Goal: Task Accomplishment & Management: Manage account settings

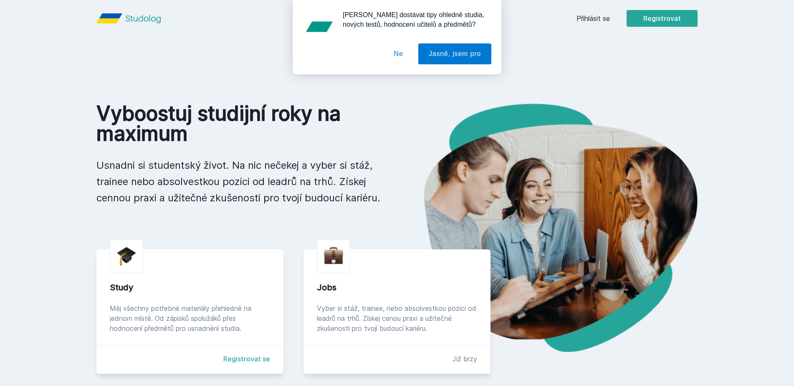
click at [393, 50] on button "Ne" at bounding box center [399, 53] width 30 height 21
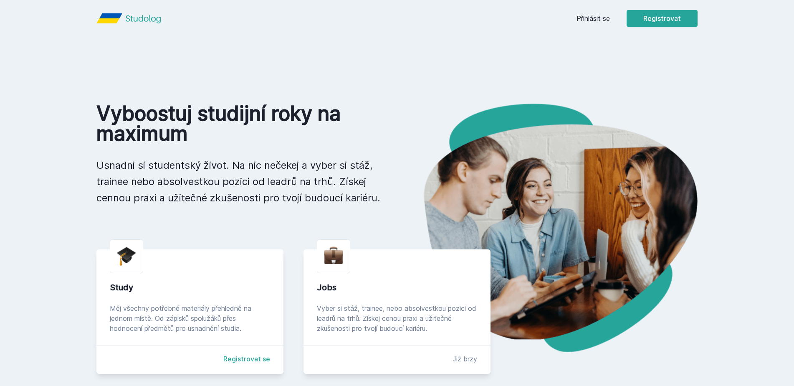
click at [579, 13] on div "Přihlásit se Registrovat" at bounding box center [637, 18] width 121 height 17
click at [583, 17] on link "Přihlásit se" at bounding box center [593, 18] width 33 height 10
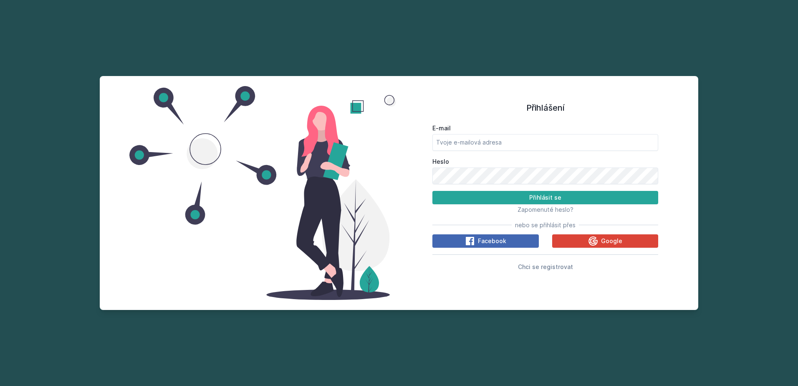
click at [477, 152] on form "E-mail Heslo Přihlásit se" at bounding box center [546, 164] width 226 height 80
click at [480, 149] on input "E-mail" at bounding box center [546, 142] width 226 height 17
type input "[EMAIL_ADDRESS][PERSON_NAME][DOMAIN_NAME]"
click at [433, 191] on button "Přihlásit se" at bounding box center [546, 197] width 226 height 13
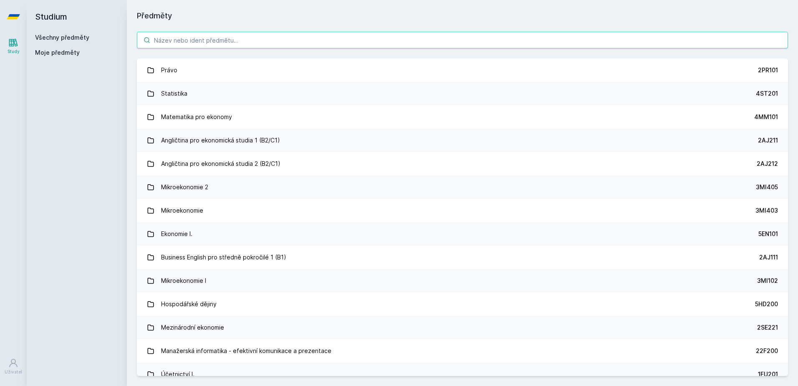
click at [206, 39] on input "search" at bounding box center [462, 40] width 651 height 17
type input "4sa310"
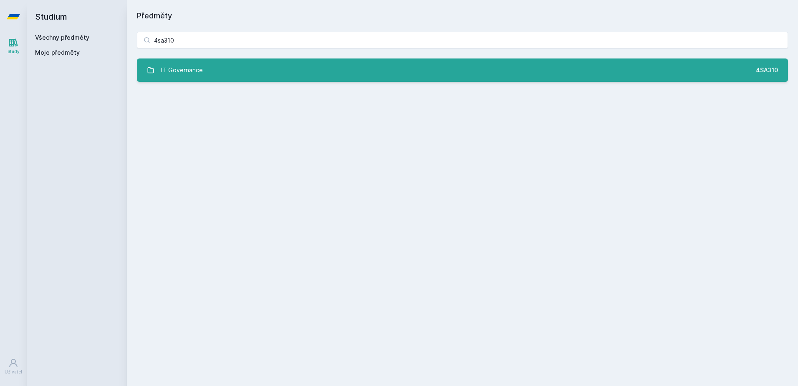
click at [333, 81] on link "IT Governance 4SA310" at bounding box center [462, 69] width 651 height 23
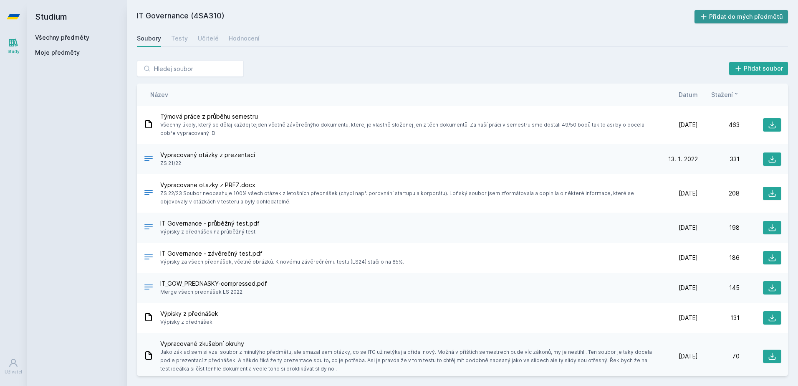
click at [720, 15] on button "Přidat do mých předmětů" at bounding box center [742, 16] width 94 height 13
click at [52, 17] on h2 "Studium" at bounding box center [77, 16] width 84 height 33
click at [58, 38] on link "Všechny předměty" at bounding box center [62, 37] width 54 height 7
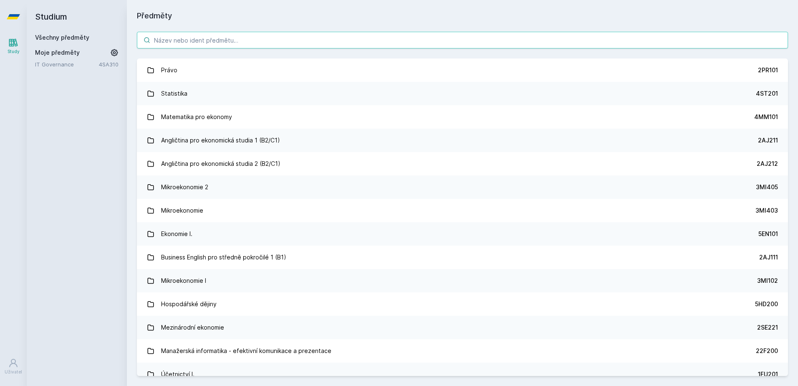
click at [204, 43] on input "search" at bounding box center [462, 40] width 651 height 17
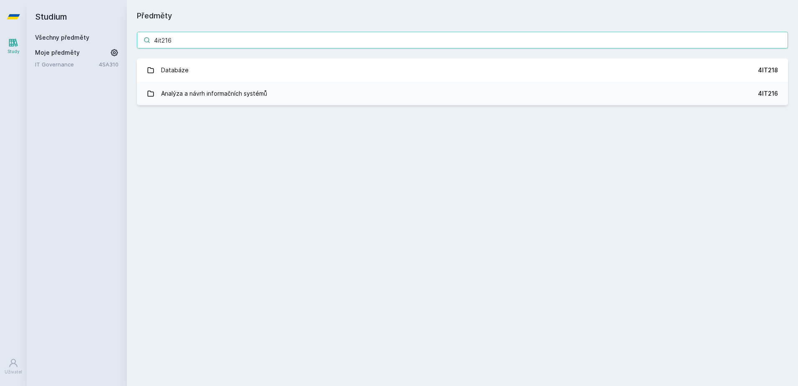
type input "4it216"
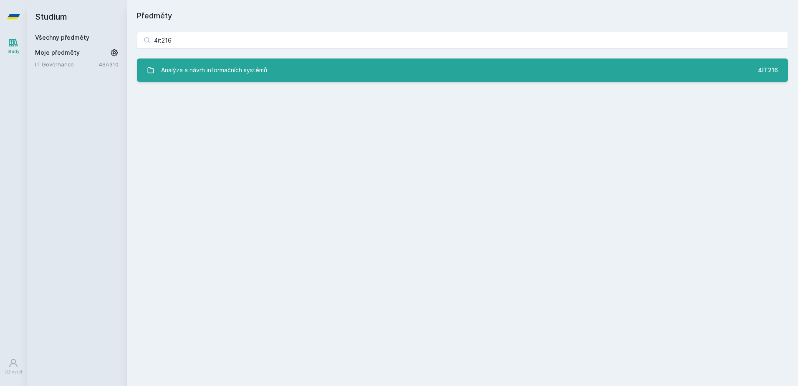
click at [208, 79] on link "Analýza a návrh informačních systémů 4IT216" at bounding box center [462, 69] width 651 height 23
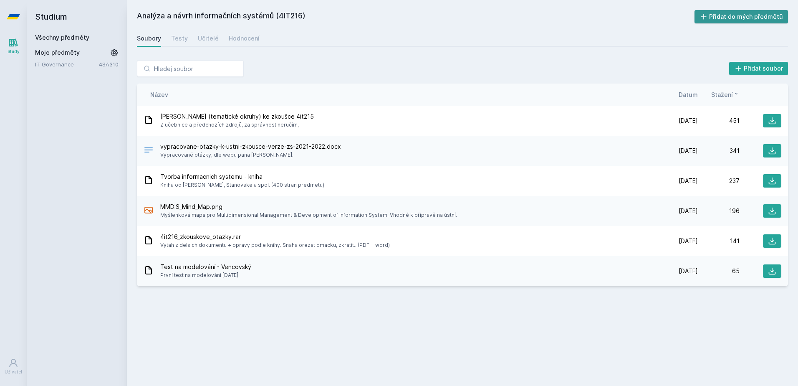
click at [765, 18] on button "Přidat do mých předmětů" at bounding box center [742, 16] width 94 height 13
click at [67, 35] on link "Všechny předměty" at bounding box center [62, 37] width 54 height 7
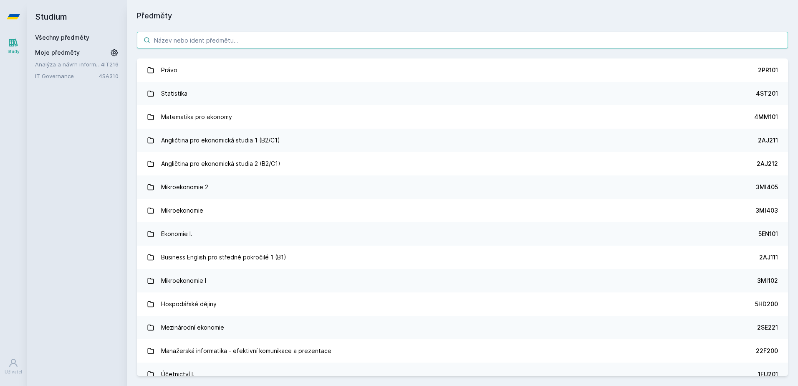
click at [181, 43] on input "search" at bounding box center [462, 40] width 651 height 17
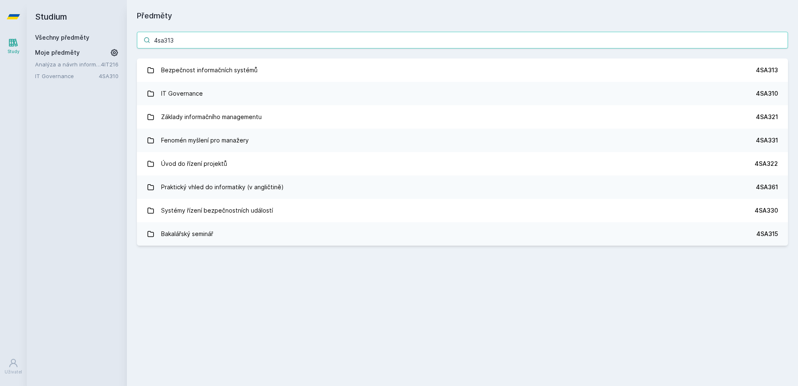
type input "4sa313"
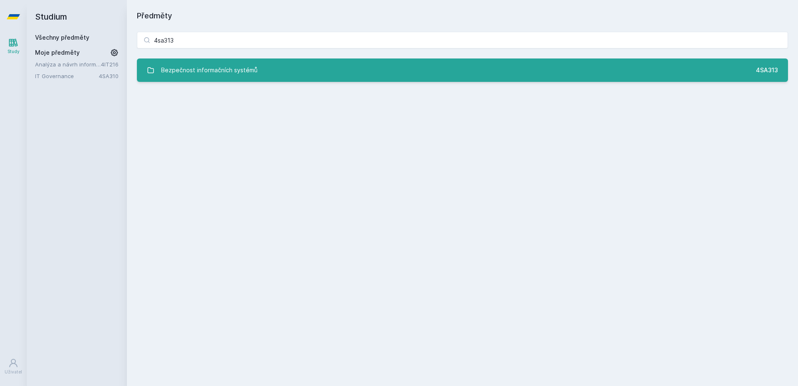
click at [197, 71] on div "Bezpečnost informačních systémů" at bounding box center [209, 70] width 96 height 17
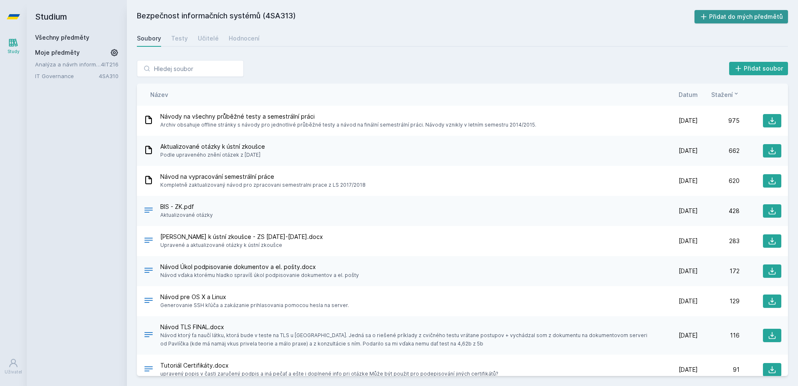
click at [719, 20] on button "Přidat do mých předmětů" at bounding box center [742, 16] width 94 height 13
click at [51, 32] on h2 "Studium" at bounding box center [77, 16] width 84 height 33
click at [52, 33] on h2 "Studium" at bounding box center [77, 16] width 84 height 33
click at [53, 34] on link "Všechny předměty" at bounding box center [62, 37] width 54 height 7
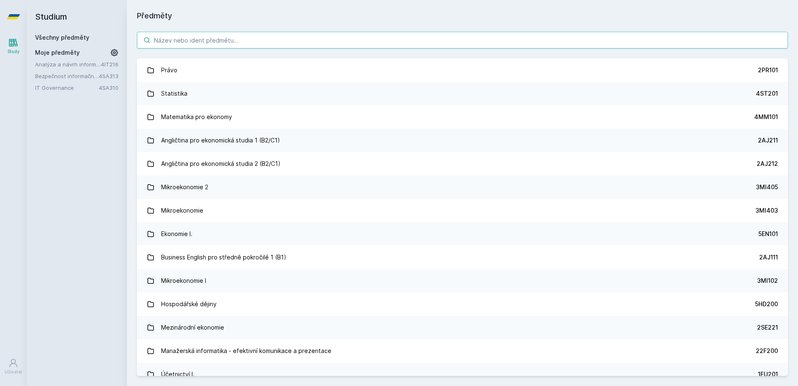
click at [206, 36] on input "search" at bounding box center [462, 40] width 651 height 17
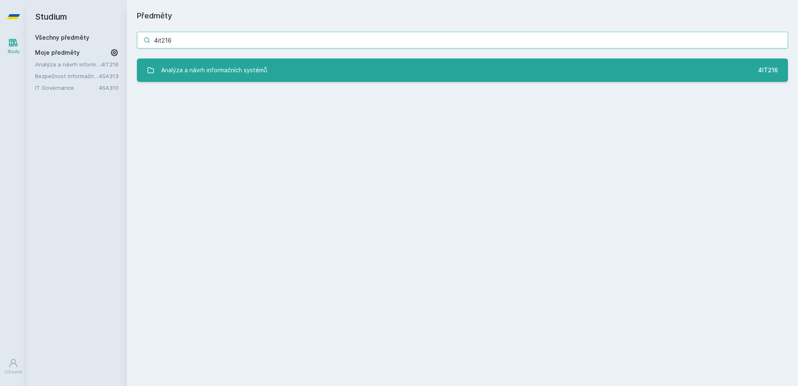
type input "4it216"
click at [208, 66] on div "Analýza a návrh informačních systémů" at bounding box center [214, 70] width 106 height 17
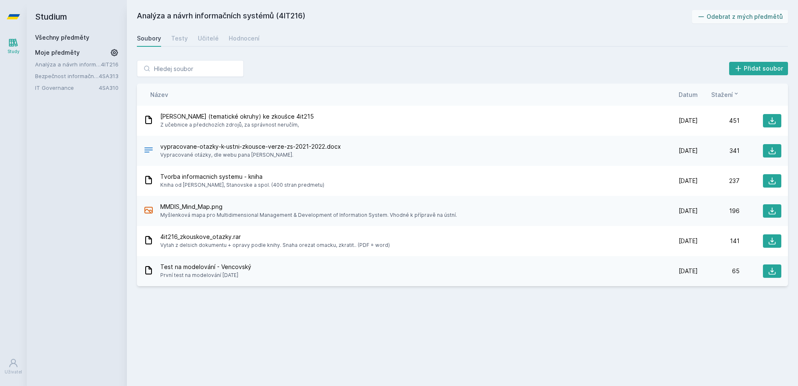
click at [58, 35] on link "Všechny předměty" at bounding box center [62, 37] width 54 height 7
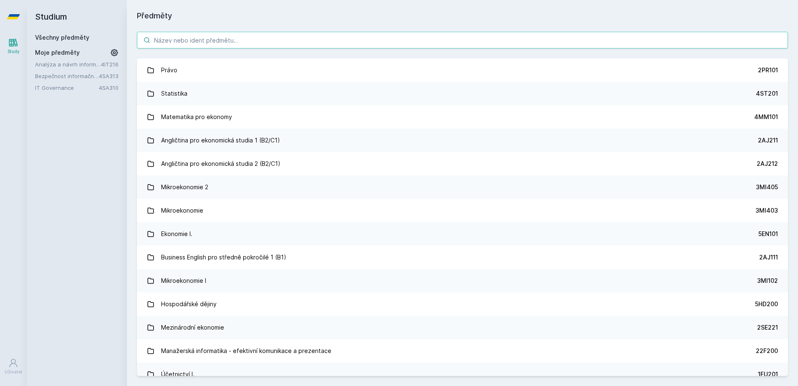
click at [204, 44] on input "search" at bounding box center [462, 40] width 651 height 17
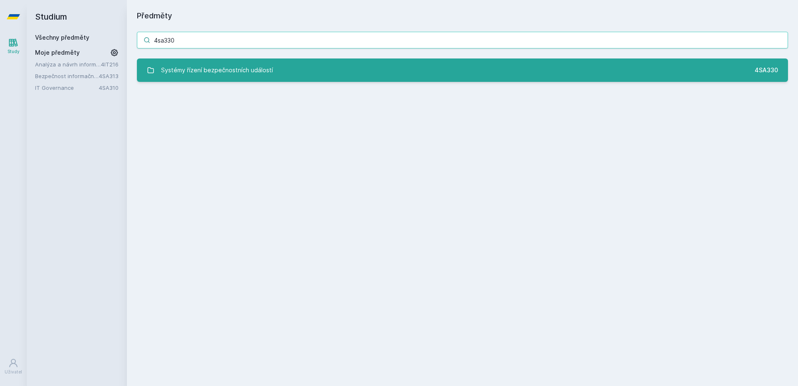
type input "4sa330"
click at [270, 73] on div "Systémy řízení bezpečnostních událostí" at bounding box center [217, 70] width 112 height 17
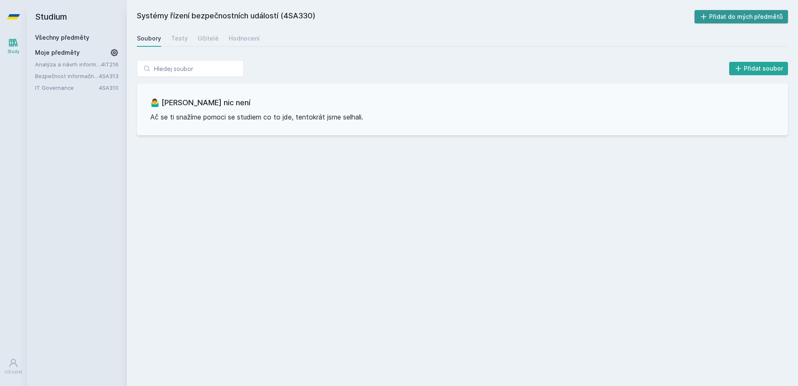
click at [727, 19] on button "Přidat do mých předmětů" at bounding box center [742, 16] width 94 height 13
click at [53, 39] on link "Všechny předměty" at bounding box center [62, 37] width 54 height 7
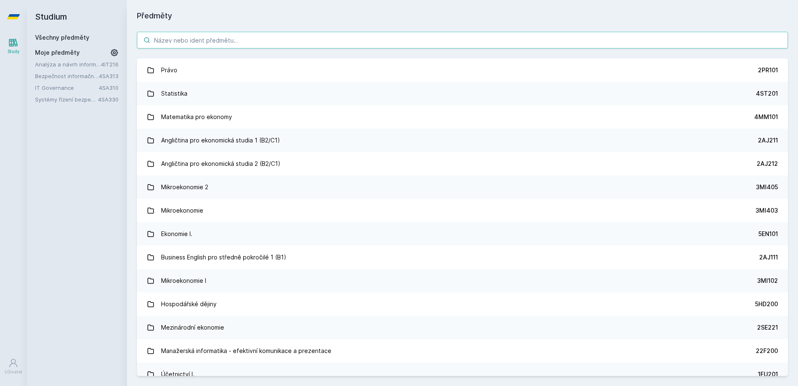
click at [238, 42] on input "search" at bounding box center [462, 40] width 651 height 17
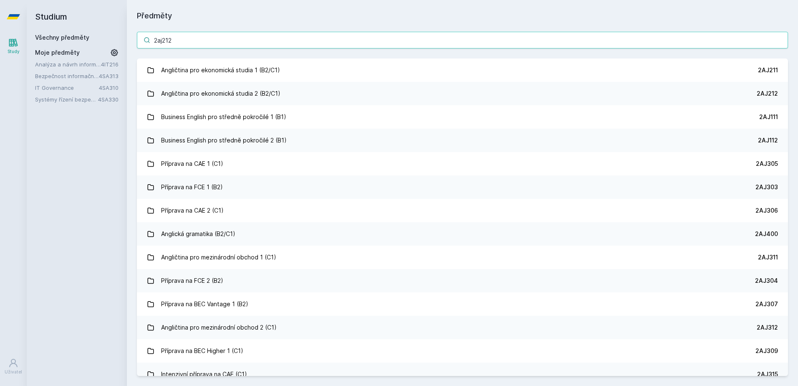
type input "2aj212"
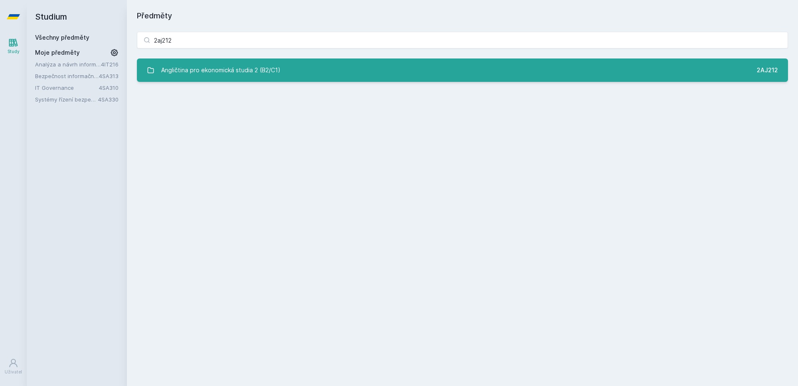
click at [218, 68] on div "Angličtina pro ekonomická studia 2 (B2/C1)" at bounding box center [220, 70] width 119 height 17
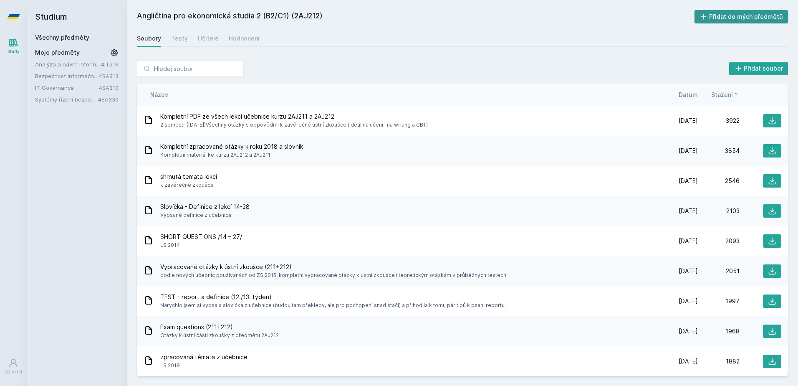
click at [724, 16] on button "Přidat do mých předmětů" at bounding box center [742, 16] width 94 height 13
click at [51, 39] on link "Všechny předměty" at bounding box center [62, 37] width 54 height 7
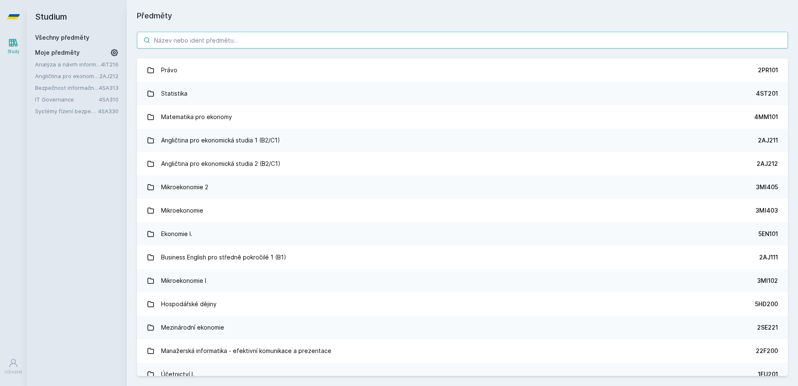
click at [203, 42] on input "search" at bounding box center [462, 40] width 651 height 17
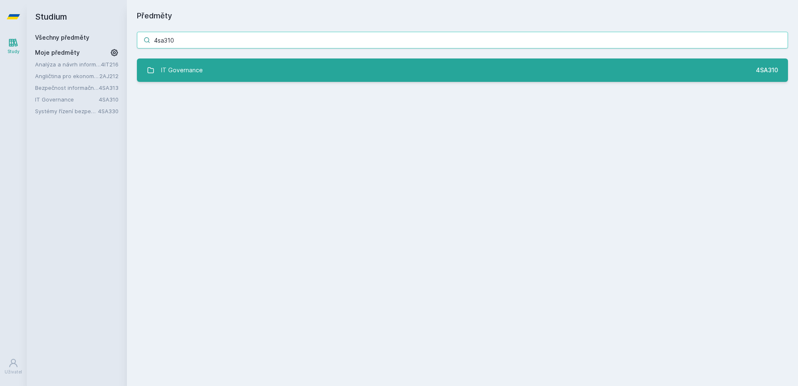
type input "4sa310"
click at [210, 64] on link "IT Governance 4SA310" at bounding box center [462, 69] width 651 height 23
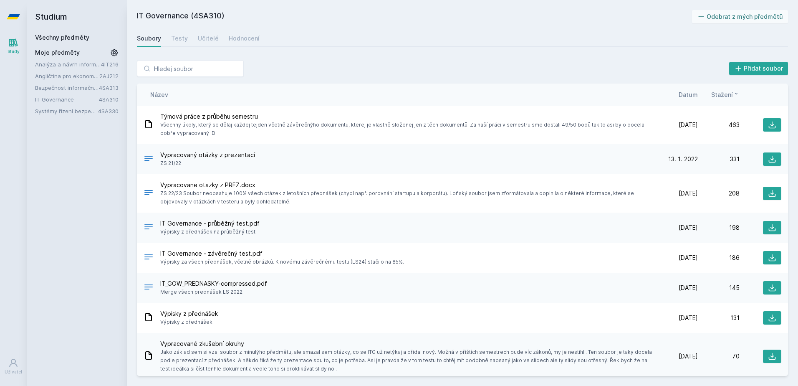
click at [153, 41] on div "Soubory" at bounding box center [149, 38] width 24 height 8
click at [69, 36] on link "Všechny předměty" at bounding box center [62, 37] width 54 height 7
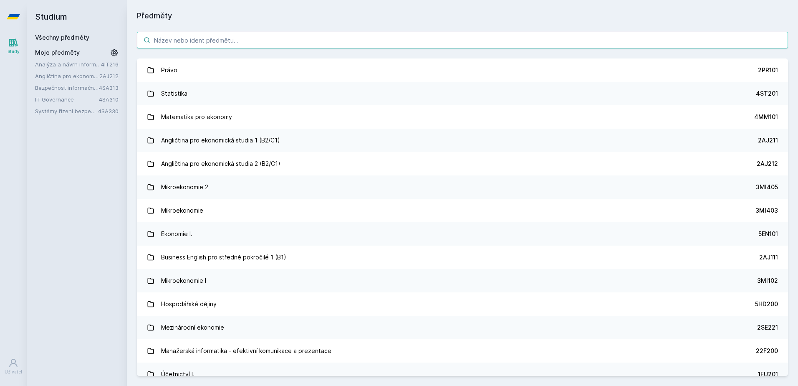
click at [180, 42] on input "search" at bounding box center [462, 40] width 651 height 17
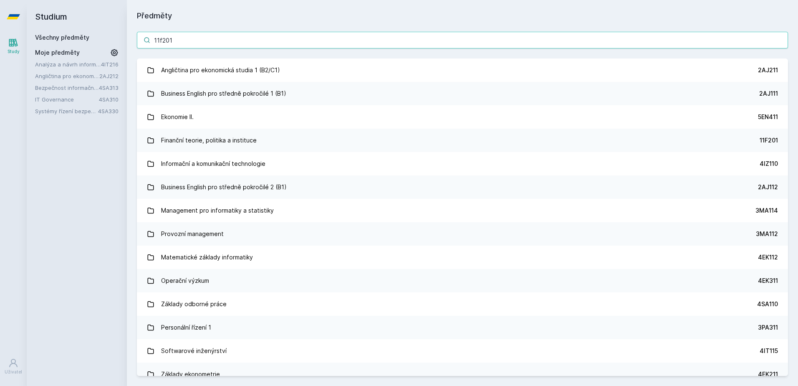
type input "11f201"
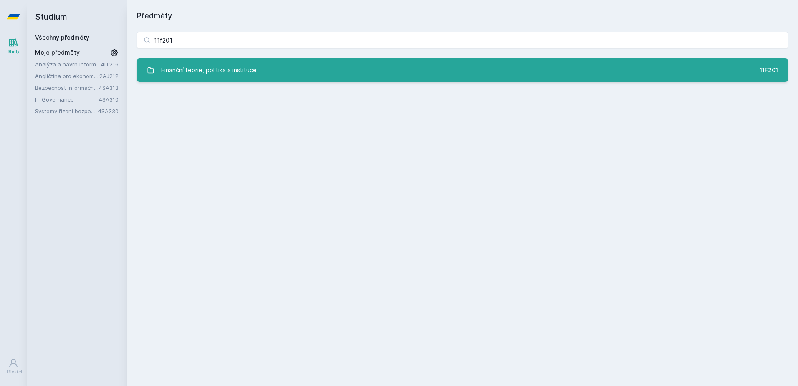
click at [189, 68] on div "Finanční teorie, politika a instituce" at bounding box center [209, 70] width 96 height 17
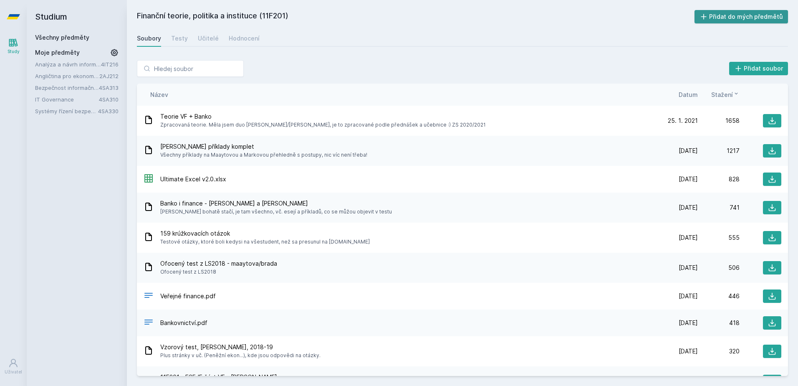
click at [738, 21] on button "Přidat do mých předmětů" at bounding box center [742, 16] width 94 height 13
click at [61, 37] on link "Všechny předměty" at bounding box center [62, 37] width 54 height 7
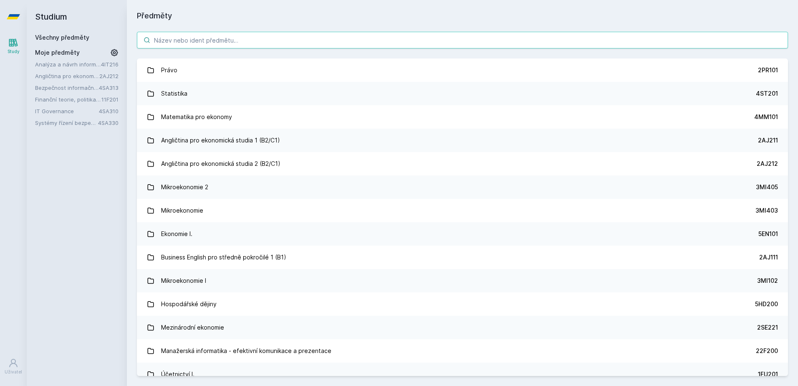
click at [222, 43] on input "search" at bounding box center [462, 40] width 651 height 17
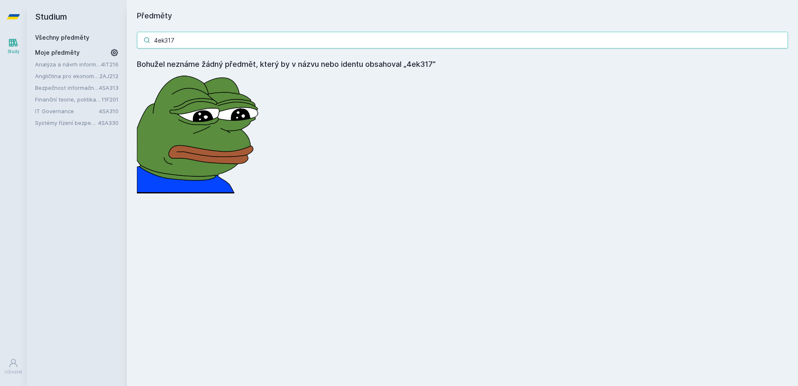
drag, startPoint x: 184, startPoint y: 46, endPoint x: 135, endPoint y: 42, distance: 49.0
click at [135, 42] on div "4ek317 Bohužel neznáme žádný předmět, který by v názvu nebo identu obsahoval „4…" at bounding box center [463, 113] width 672 height 182
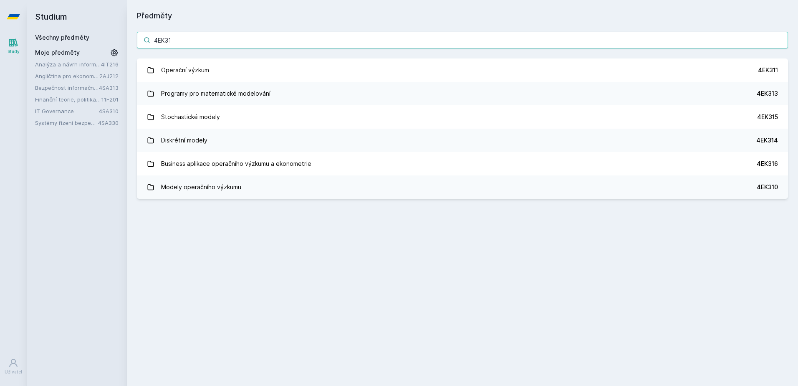
drag, startPoint x: 213, startPoint y: 41, endPoint x: 19, endPoint y: 46, distance: 193.4
click at [19, 46] on div "Study Uživatel Studium Všechny předměty Moje předměty Analýza a návrh informačn…" at bounding box center [399, 193] width 798 height 386
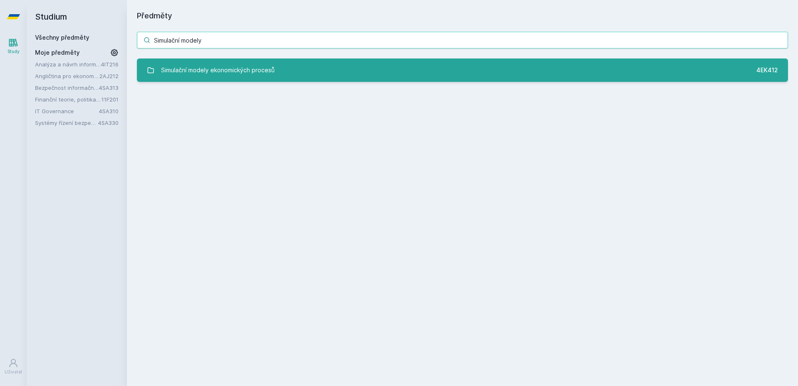
type input "Simulační modely"
click at [297, 69] on link "Simulační modely ekonomických procesů 4EK412" at bounding box center [462, 69] width 651 height 23
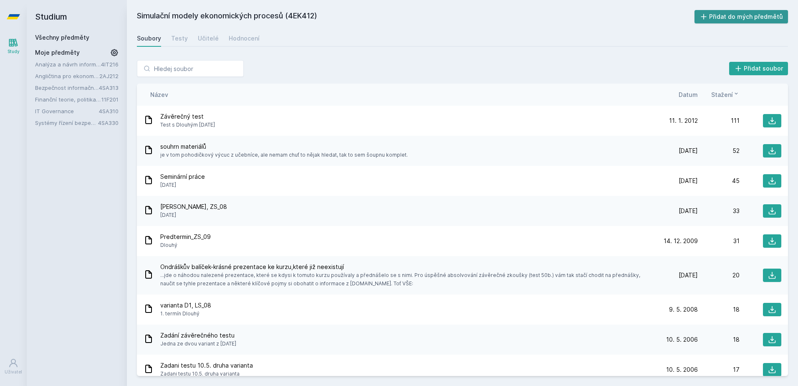
click at [768, 14] on button "Přidat do mých předmětů" at bounding box center [742, 16] width 94 height 13
click at [62, 62] on link "Analýza a návrh informačních systémů" at bounding box center [68, 64] width 66 height 8
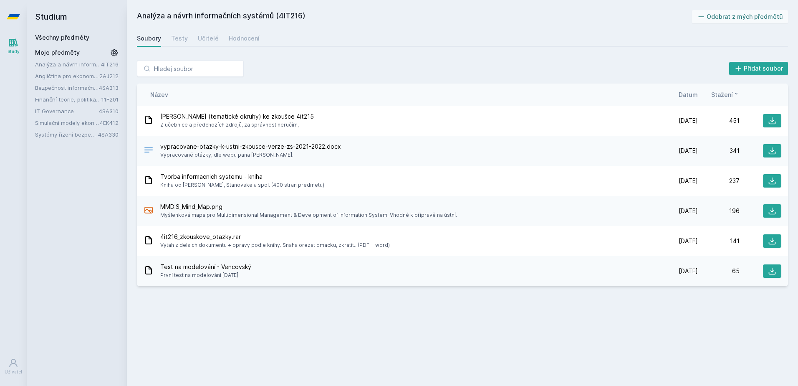
click at [64, 89] on link "Bezpečnost informačních systémů" at bounding box center [67, 88] width 64 height 8
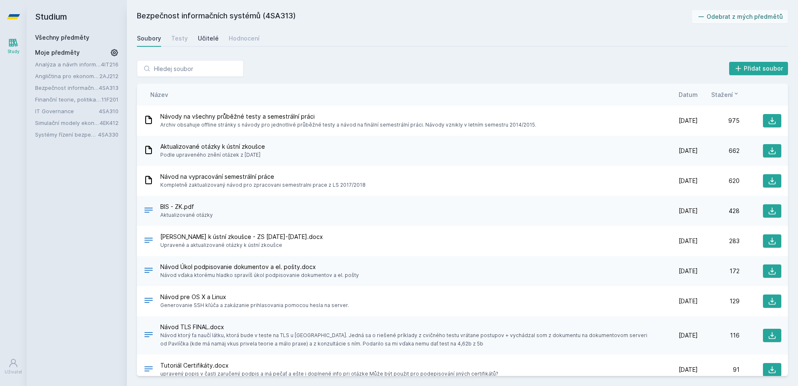
click at [207, 37] on div "Učitelé" at bounding box center [208, 38] width 21 height 8
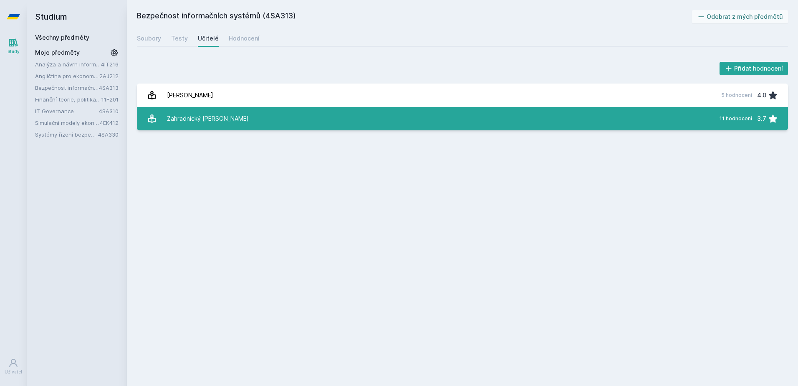
click at [278, 118] on link "Zahradnický [PERSON_NAME] 11 hodnocení 3.7" at bounding box center [462, 118] width 651 height 23
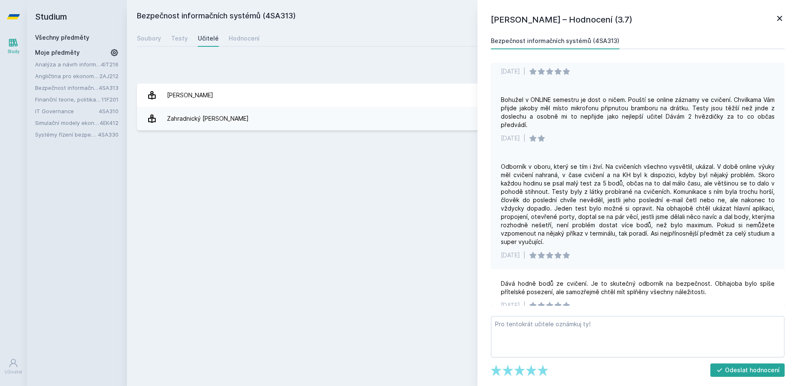
scroll to position [350, 0]
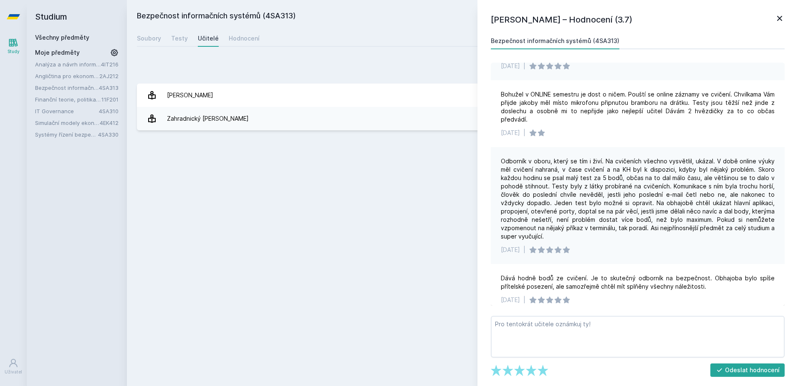
click at [61, 135] on link "Systémy řízení bezpečnostních událostí" at bounding box center [66, 134] width 63 height 8
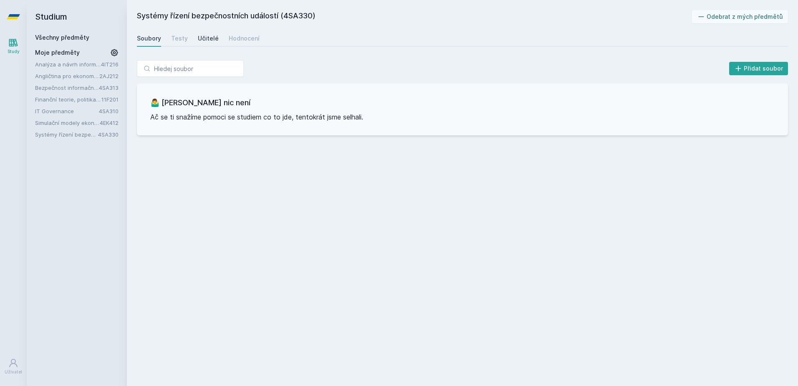
click at [205, 39] on div "Učitelé" at bounding box center [208, 38] width 21 height 8
click at [157, 40] on div "Soubory" at bounding box center [149, 38] width 24 height 8
click at [81, 125] on link "Simulační modely ekonomických procesů" at bounding box center [67, 123] width 65 height 8
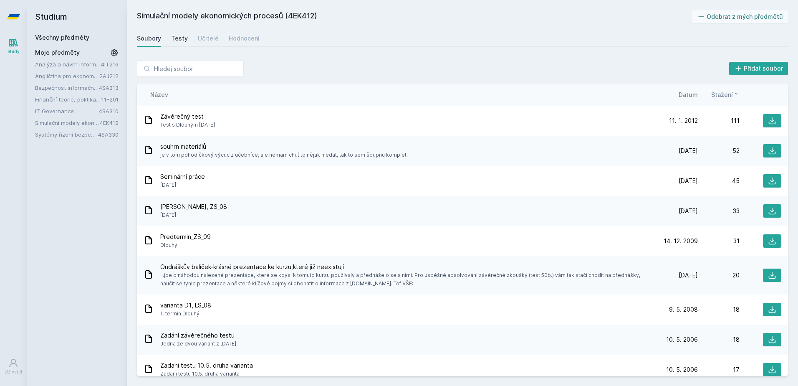
click at [180, 36] on div "Testy" at bounding box center [179, 38] width 17 height 8
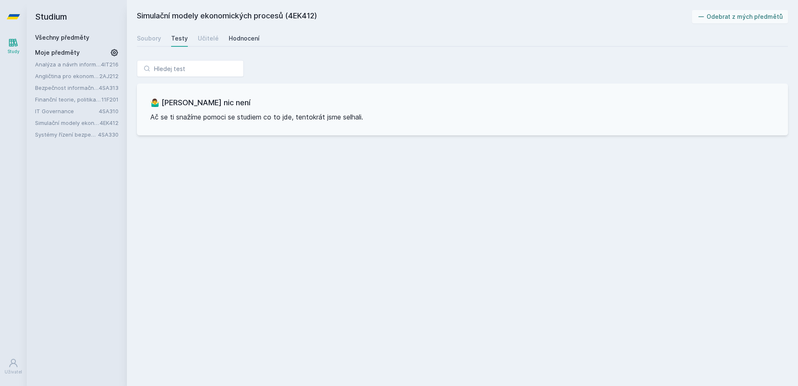
click at [234, 36] on div "Hodnocení" at bounding box center [244, 38] width 31 height 8
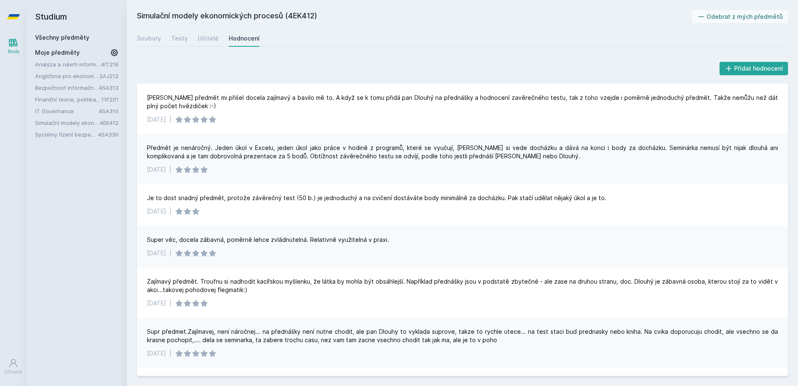
click at [60, 103] on link "Finanční teorie, politika a instituce" at bounding box center [68, 99] width 66 height 8
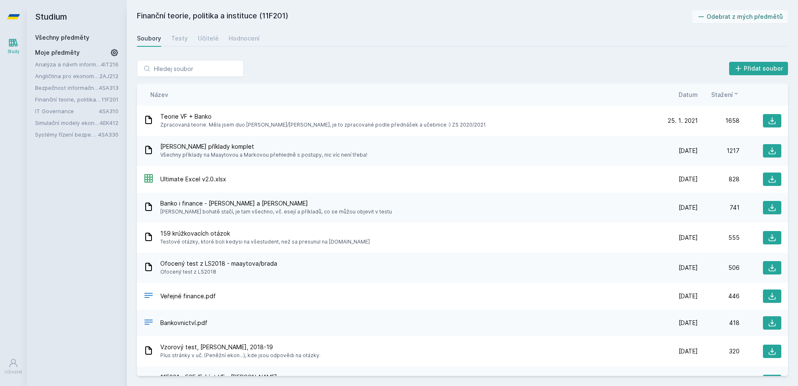
click at [61, 63] on link "Analýza a návrh informačních systémů" at bounding box center [68, 64] width 66 height 8
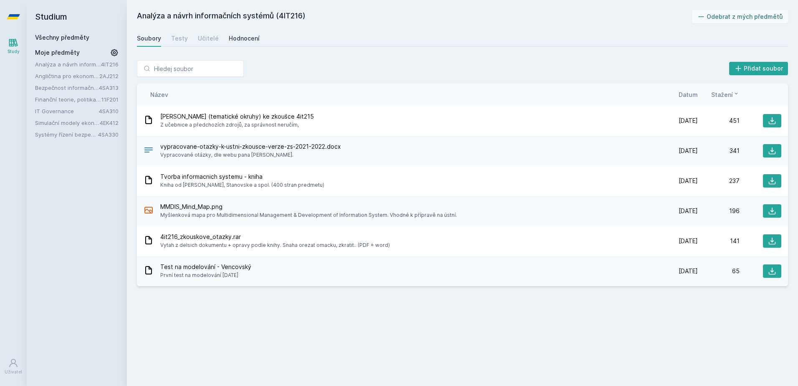
click at [238, 43] on link "Hodnocení" at bounding box center [244, 38] width 31 height 17
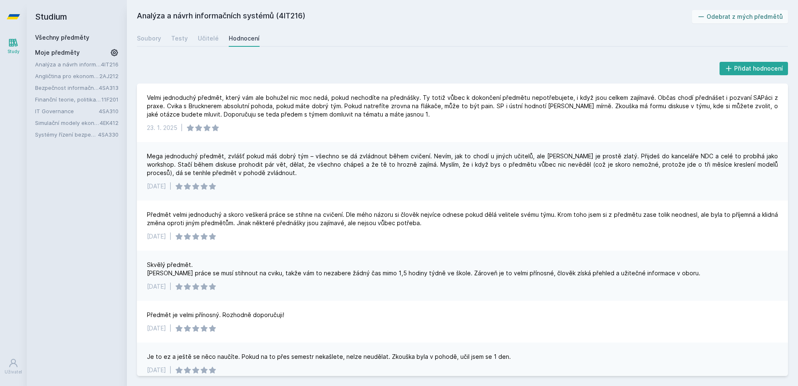
click at [70, 75] on link "Angličtina pro ekonomická studia 2 (B2/C1)" at bounding box center [67, 76] width 64 height 8
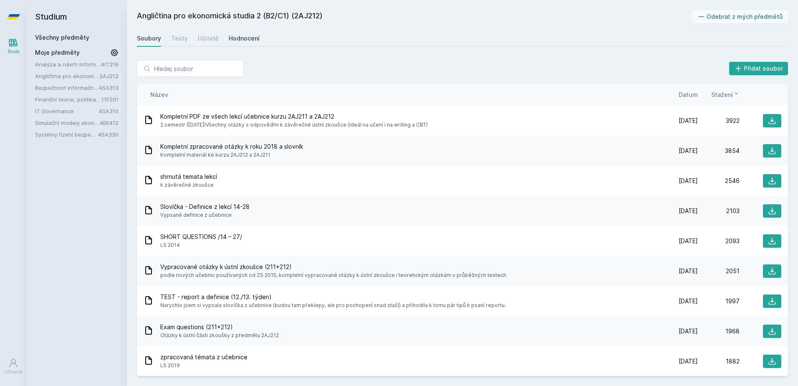
click at [231, 44] on link "Hodnocení" at bounding box center [244, 38] width 31 height 17
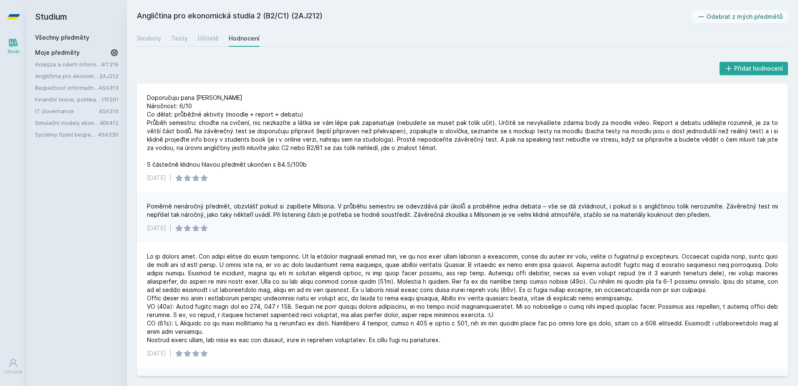
click at [74, 88] on link "Bezpečnost informačních systémů" at bounding box center [67, 88] width 64 height 8
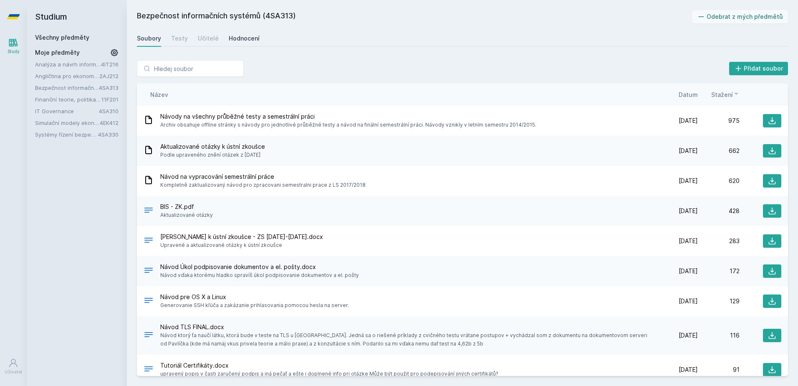
click at [232, 34] on link "Hodnocení" at bounding box center [244, 38] width 31 height 17
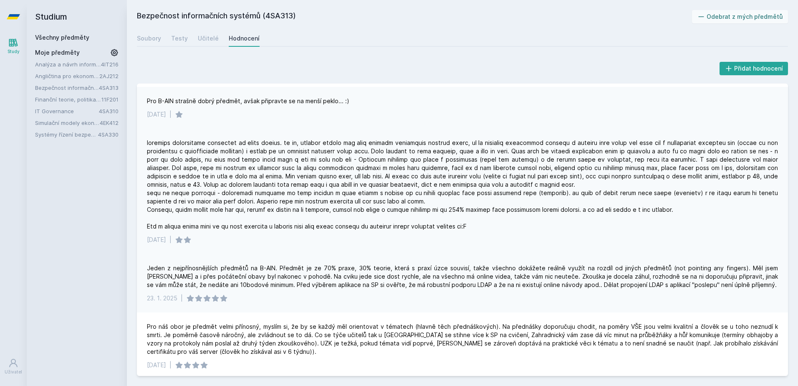
scroll to position [84, 0]
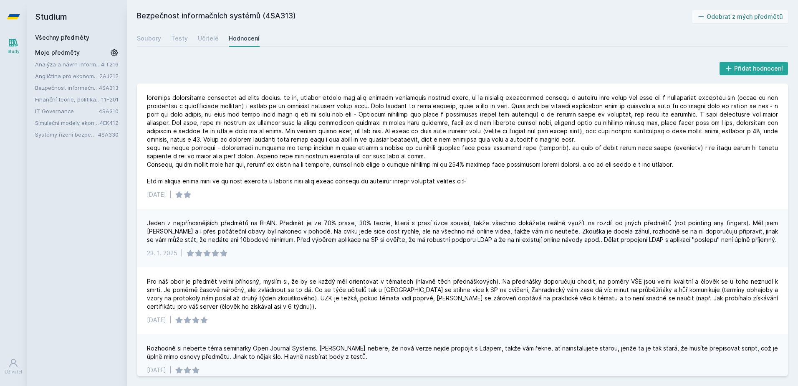
click at [62, 101] on link "Finanční teorie, politika a instituce" at bounding box center [68, 99] width 66 height 8
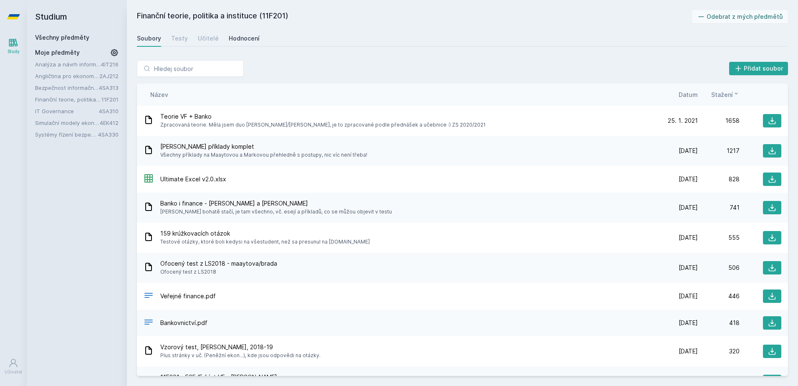
click at [248, 41] on div "Hodnocení" at bounding box center [244, 38] width 31 height 8
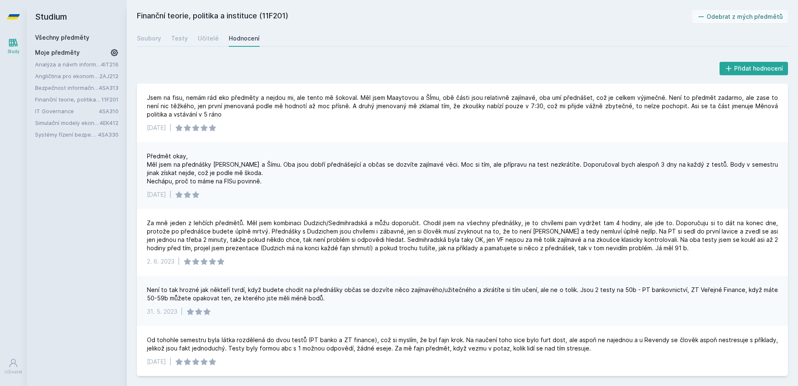
click at [83, 120] on link "Simulační modely ekonomických procesů" at bounding box center [67, 123] width 65 height 8
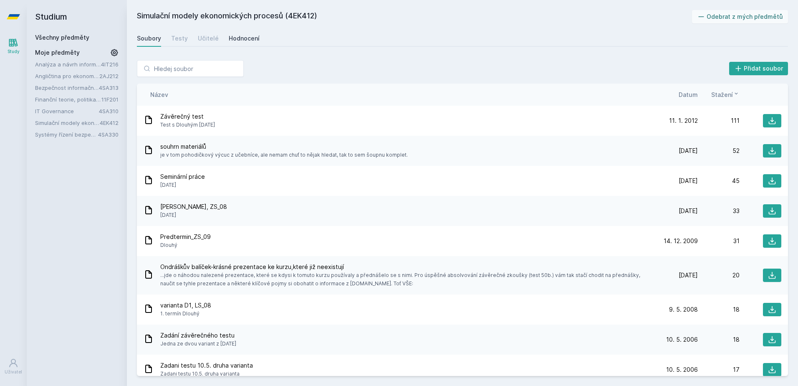
click at [233, 35] on div "Hodnocení" at bounding box center [244, 38] width 31 height 8
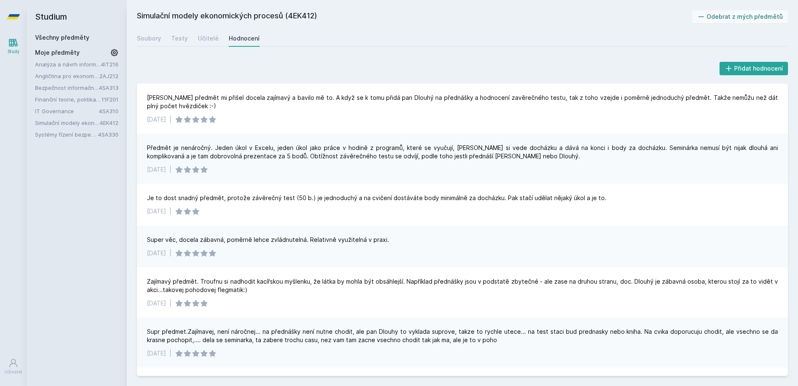
click at [69, 135] on link "Systémy řízení bezpečnostních událostí" at bounding box center [66, 134] width 63 height 8
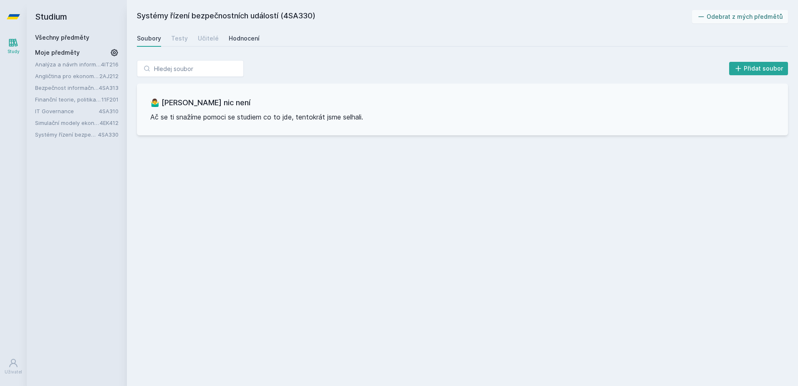
click at [247, 37] on div "Hodnocení" at bounding box center [244, 38] width 31 height 8
